Goal: Task Accomplishment & Management: Manage account settings

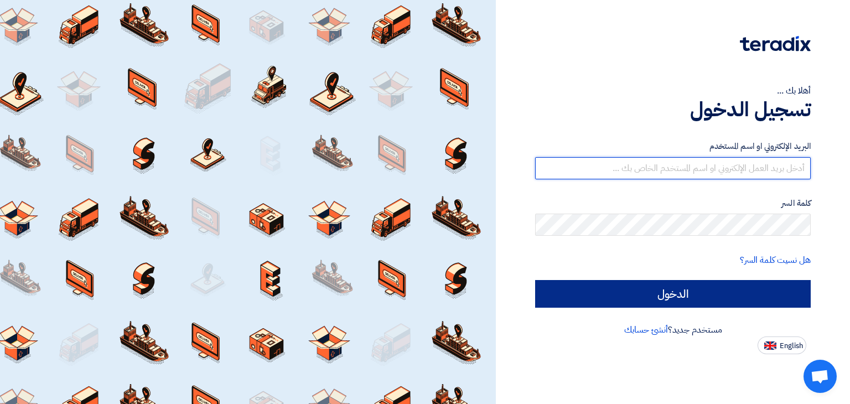
type input "[PERSON_NAME][EMAIL_ADDRESS][DOMAIN_NAME]"
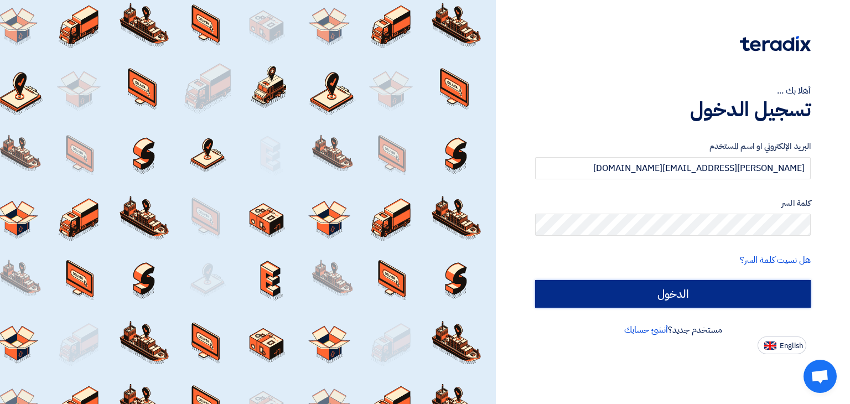
click at [663, 295] on input "الدخول" at bounding box center [673, 294] width 276 height 28
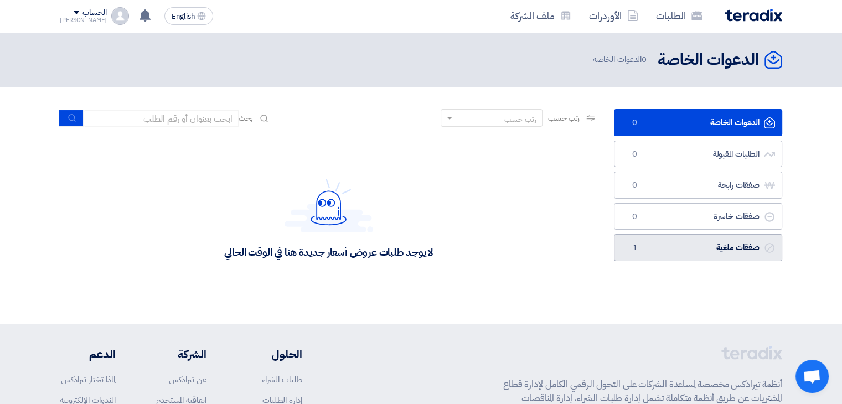
click at [679, 240] on link "صفقات ملغية صفقات ملغية 1" at bounding box center [698, 247] width 168 height 27
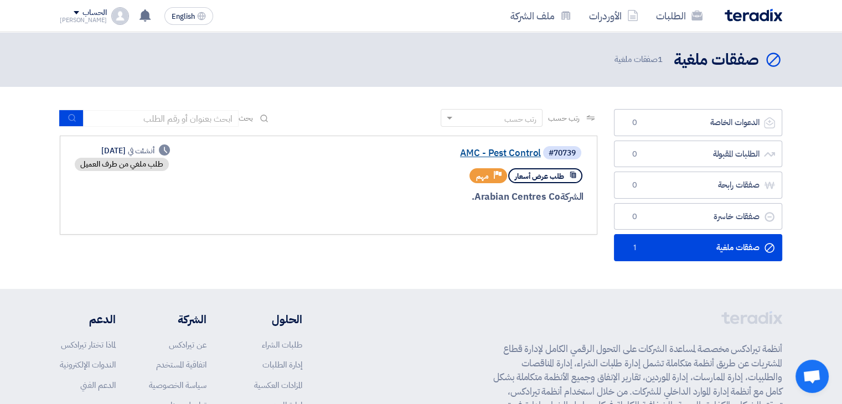
click at [508, 151] on link "AMC - Pest Control" at bounding box center [429, 153] width 221 height 10
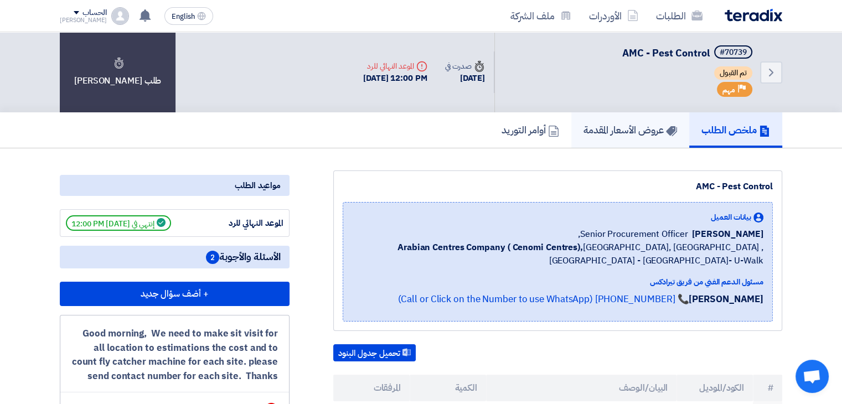
click at [623, 131] on h5 "عروض الأسعار المقدمة" at bounding box center [630, 129] width 94 height 13
